Goal: Check status: Check status

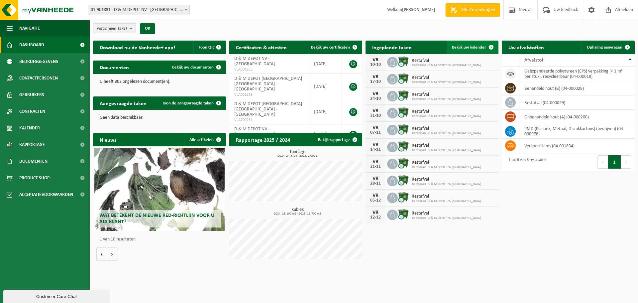
click at [472, 48] on span "Bekijk uw kalender" at bounding box center [469, 47] width 34 height 4
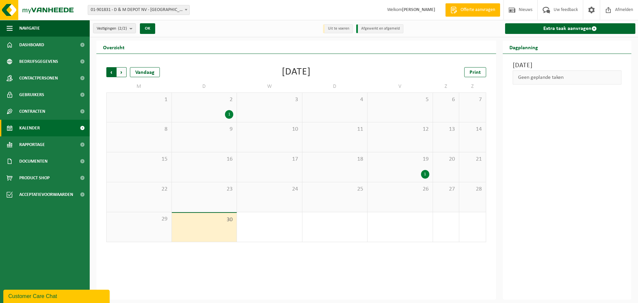
click at [123, 69] on span "Volgende" at bounding box center [122, 72] width 10 height 10
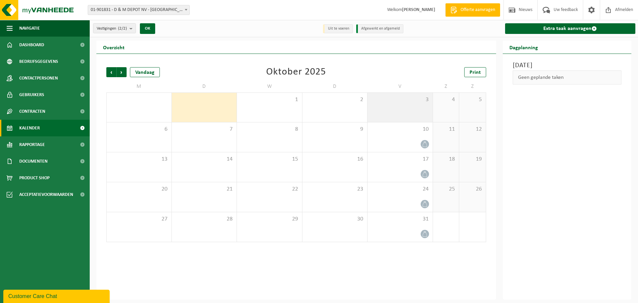
click at [414, 101] on span "3" at bounding box center [400, 99] width 59 height 7
